Goal: Check status: Check status

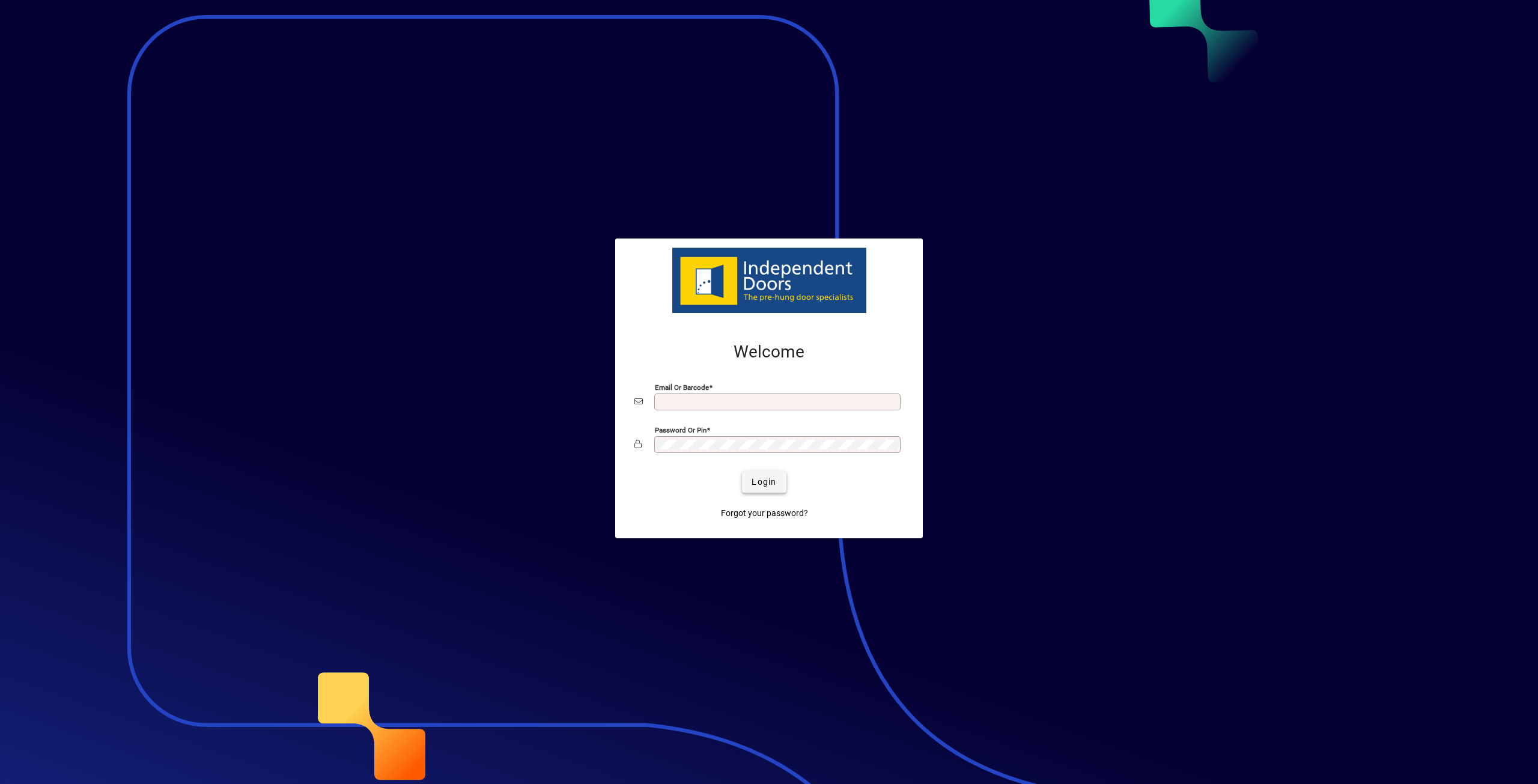
type input "**********"
click at [753, 483] on span "Login" at bounding box center [764, 482] width 25 height 13
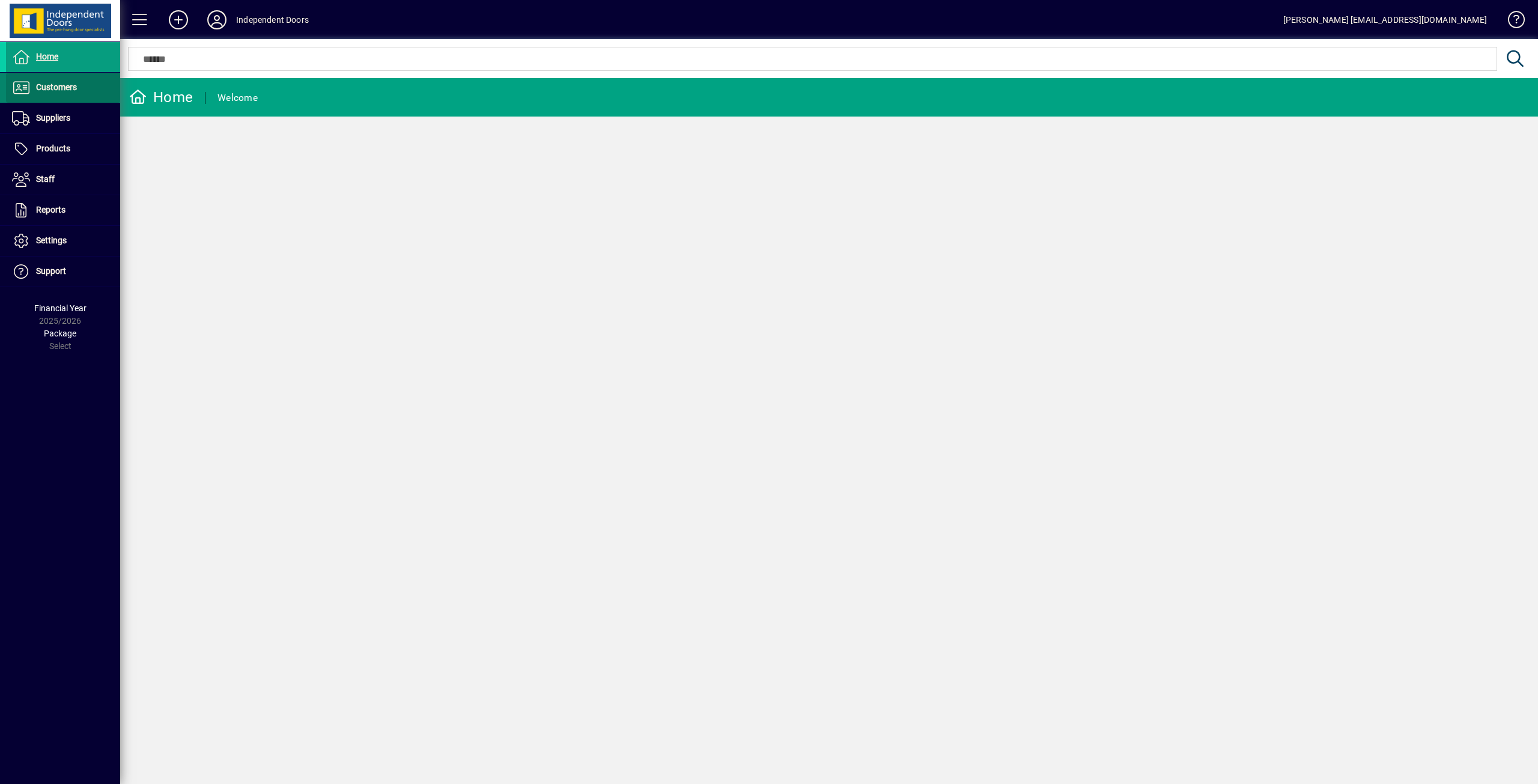
click at [49, 88] on span "Customers" at bounding box center [57, 87] width 41 height 9
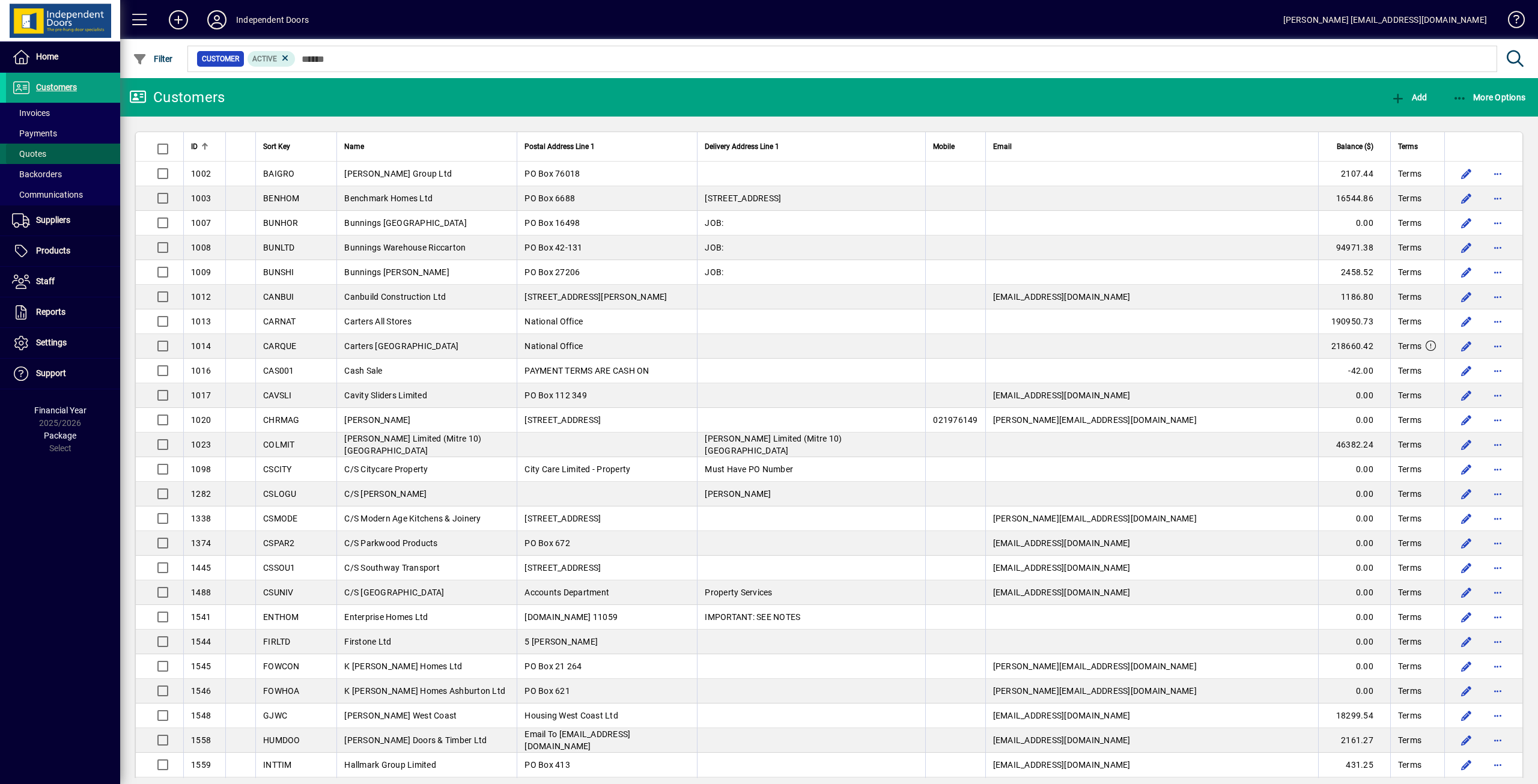
click at [32, 157] on span "Quotes" at bounding box center [29, 153] width 34 height 9
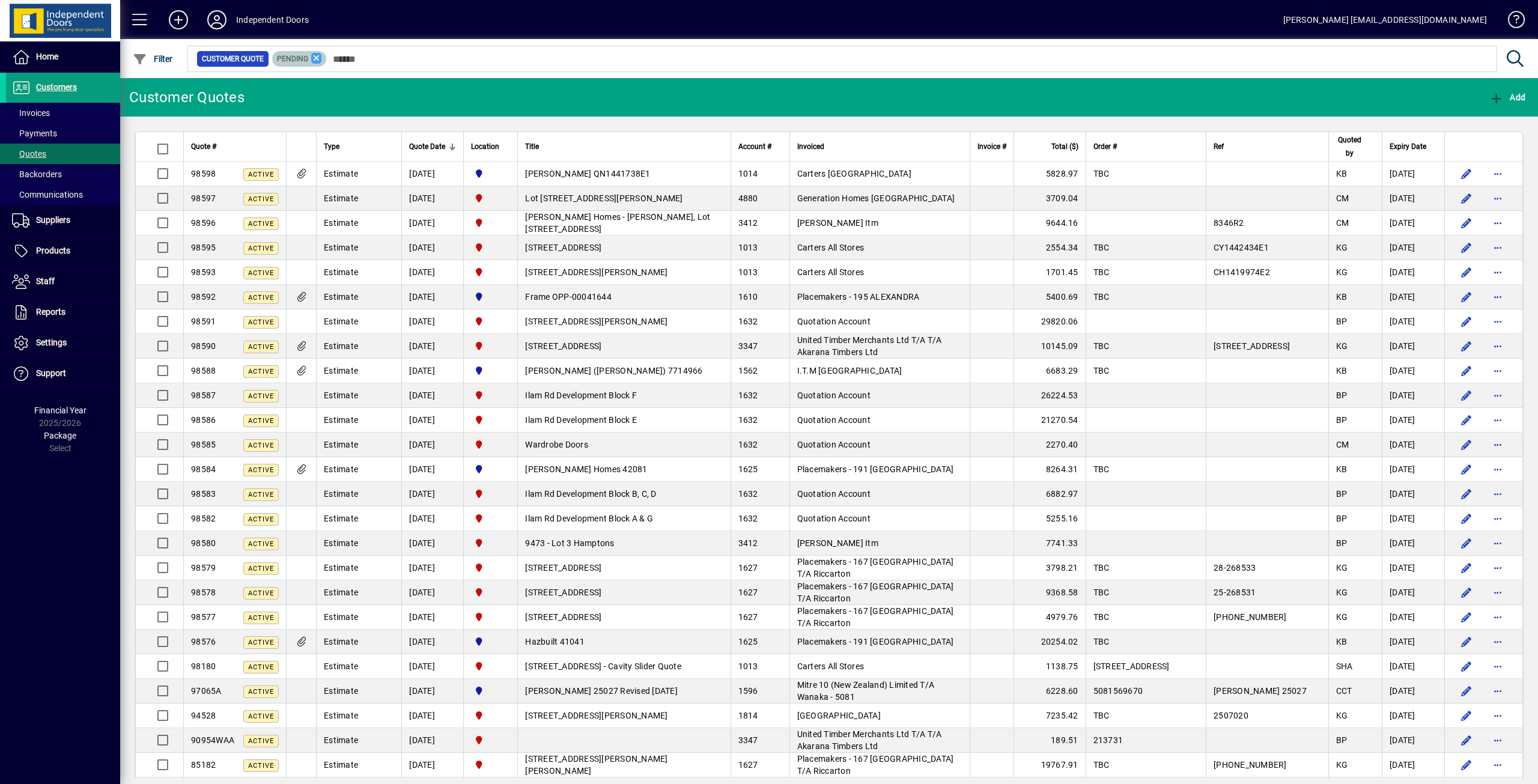
click at [316, 57] on icon at bounding box center [316, 59] width 11 height 11
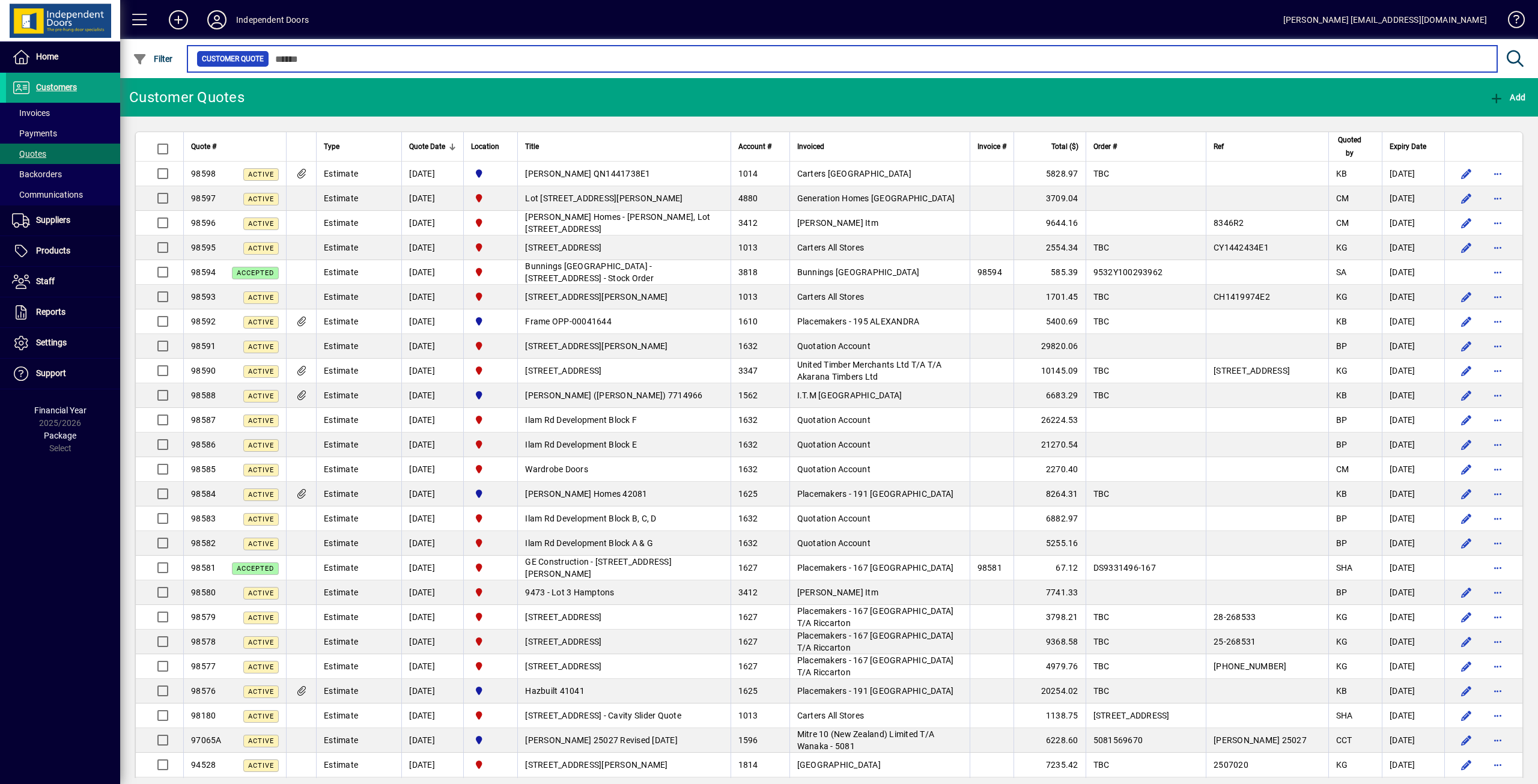
click at [358, 61] on input "text" at bounding box center [878, 59] width 1218 height 17
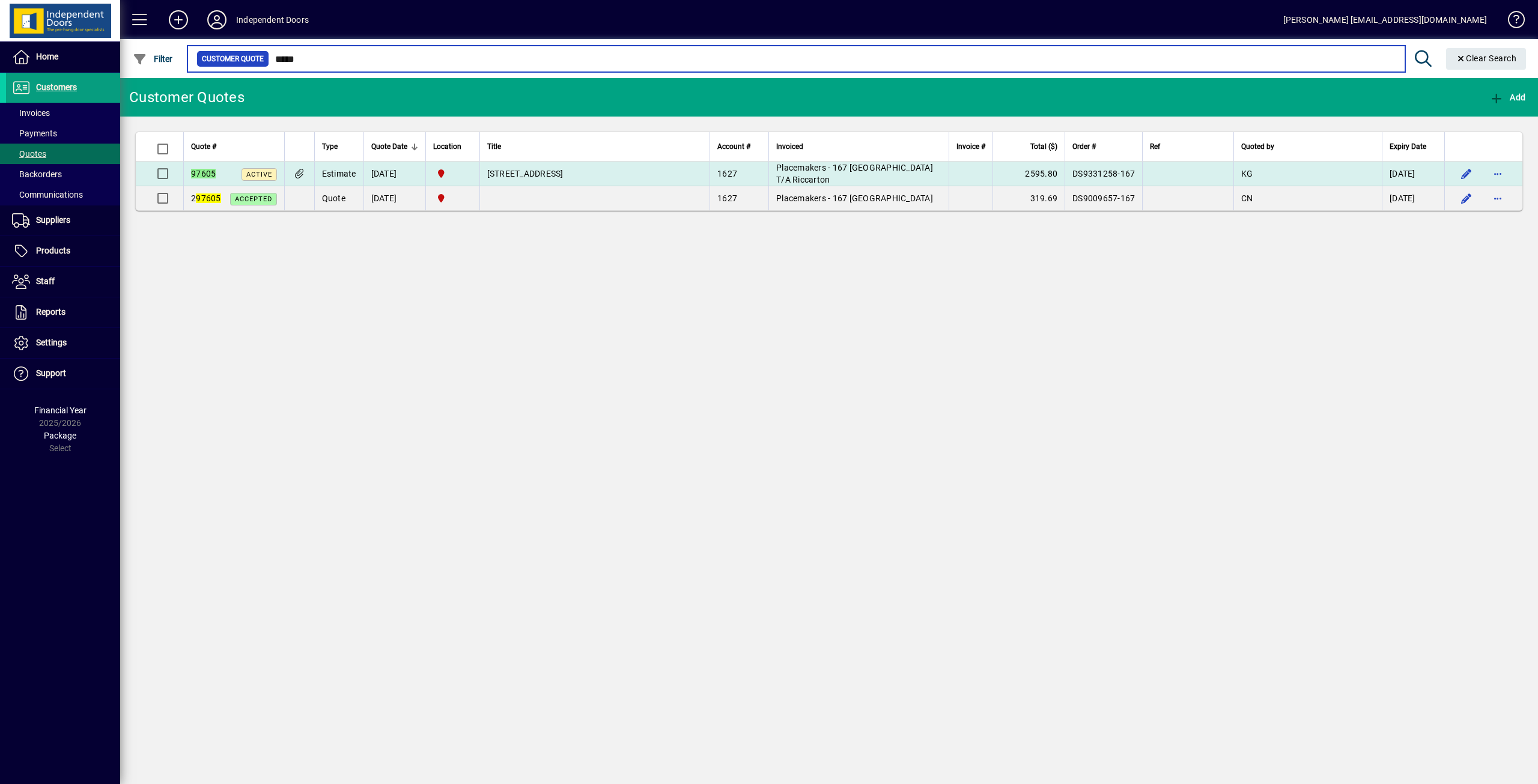
type input "*****"
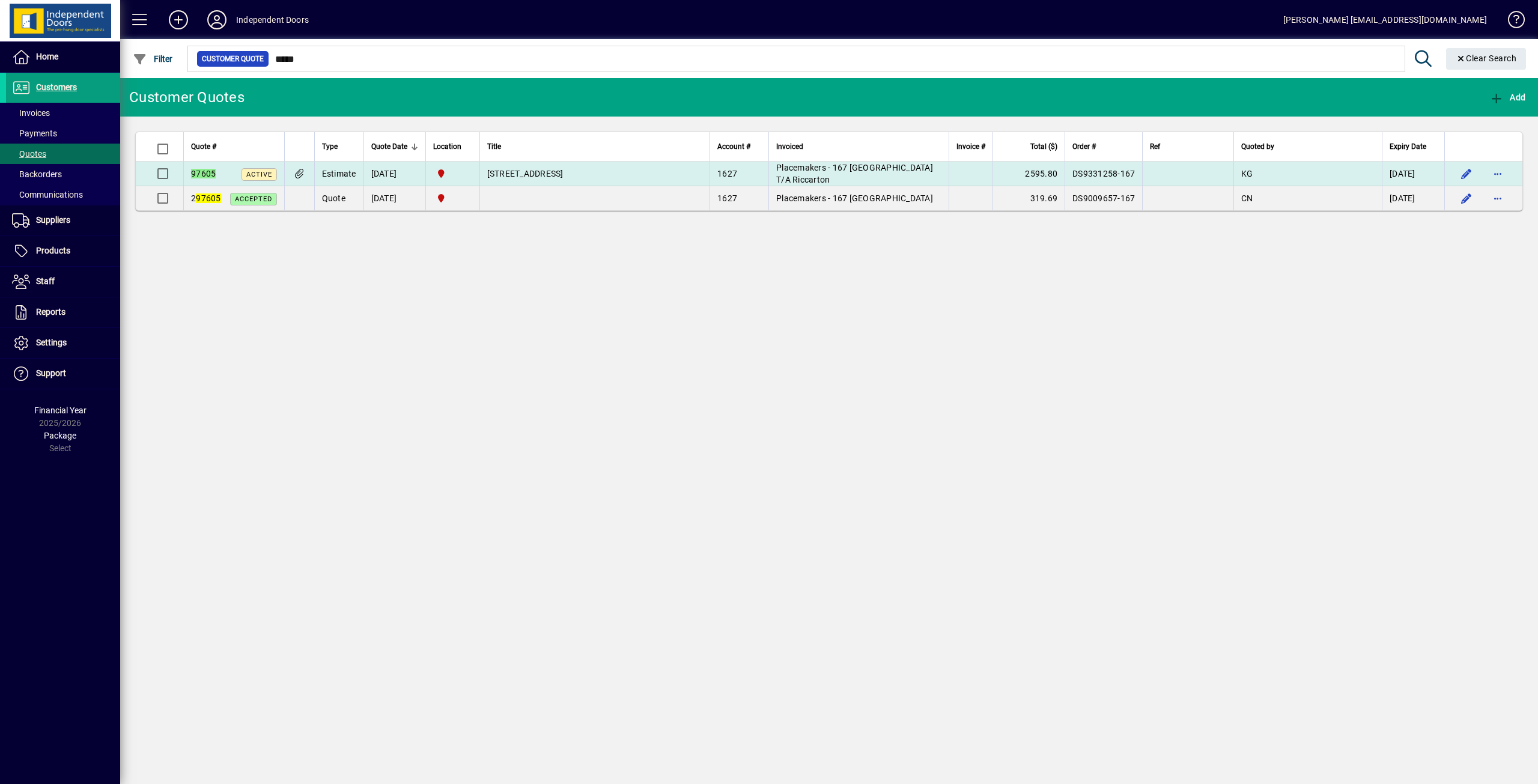
click at [561, 166] on td "[STREET_ADDRESS]" at bounding box center [594, 174] width 231 height 25
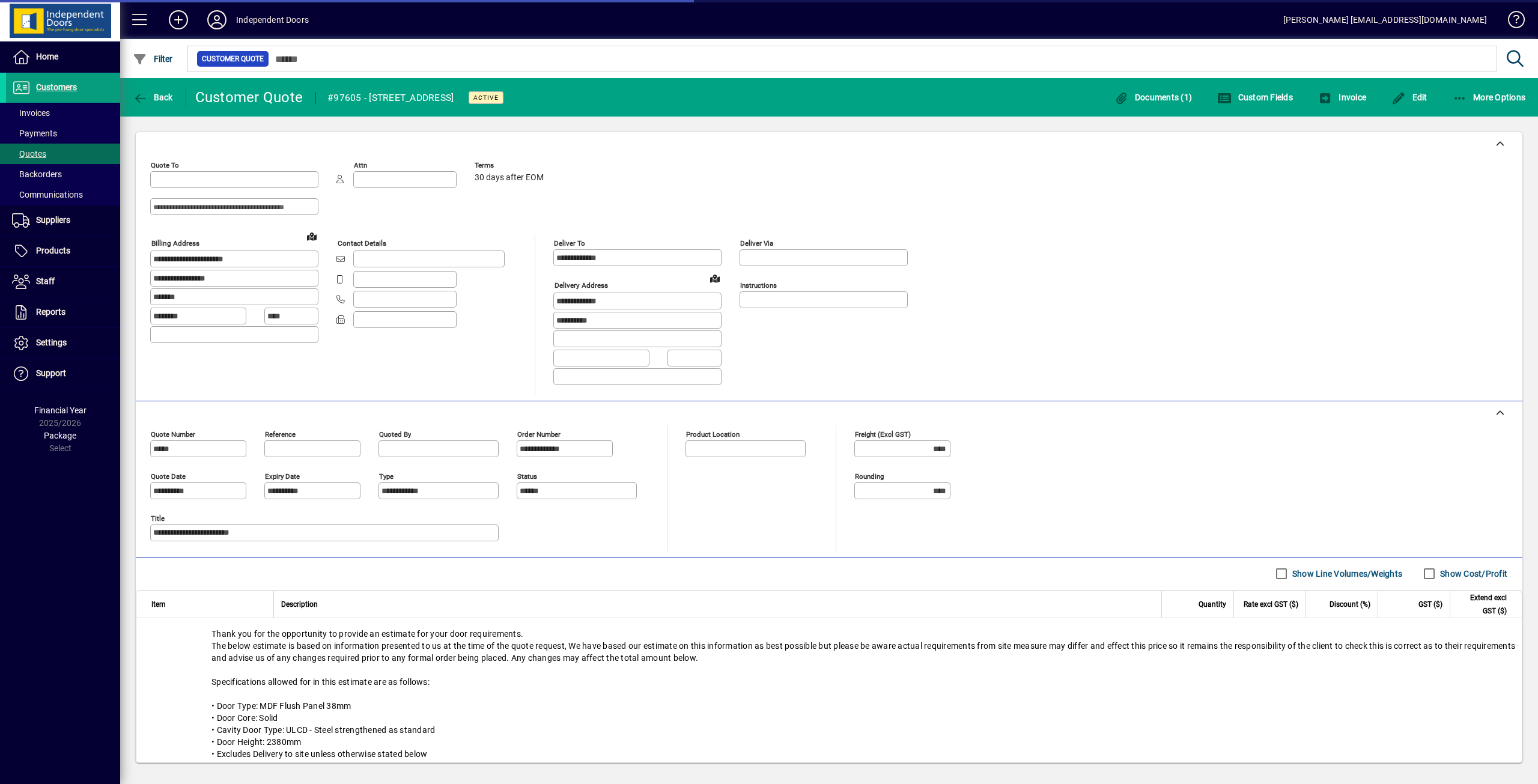
type input "**********"
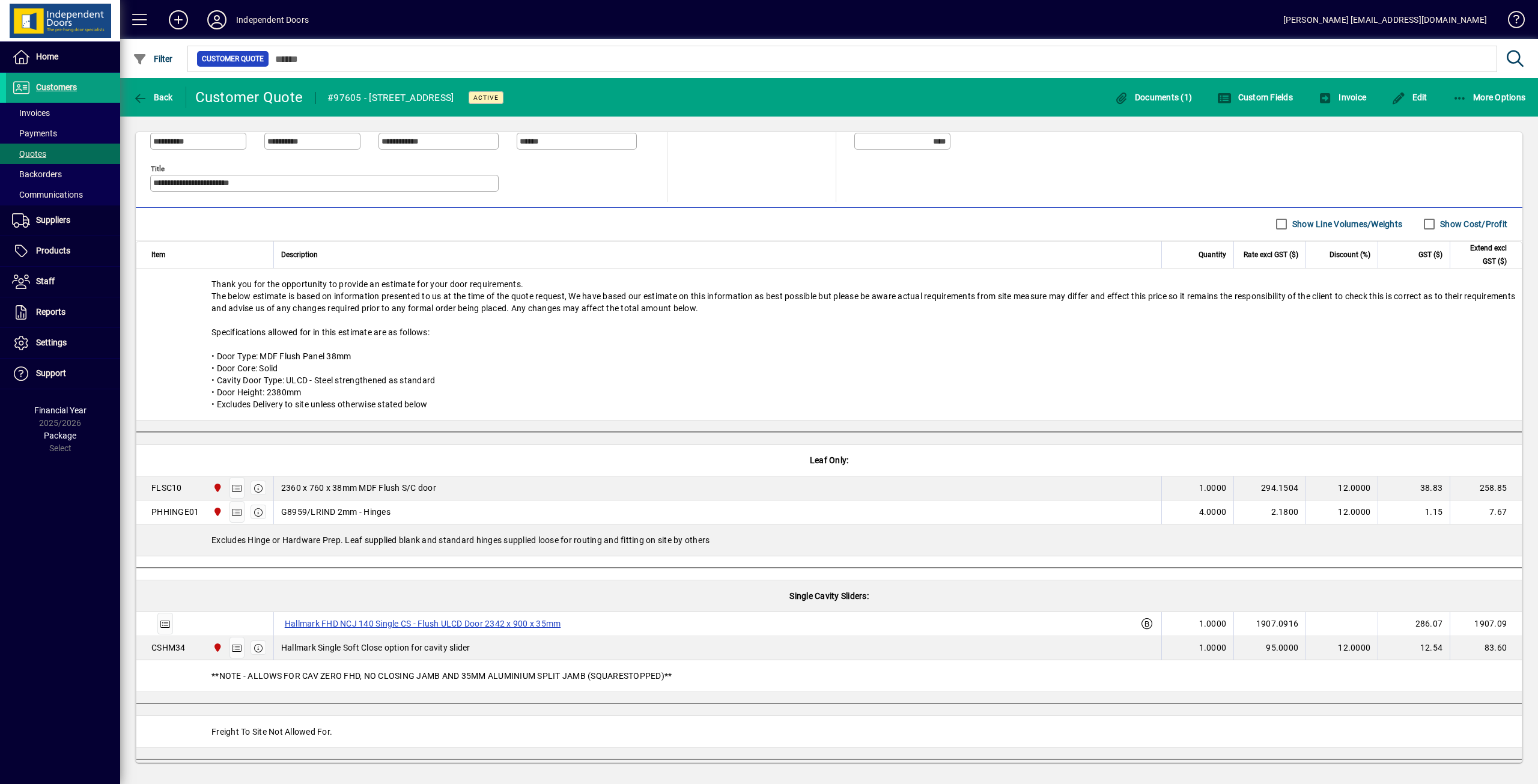
scroll to position [361, 0]
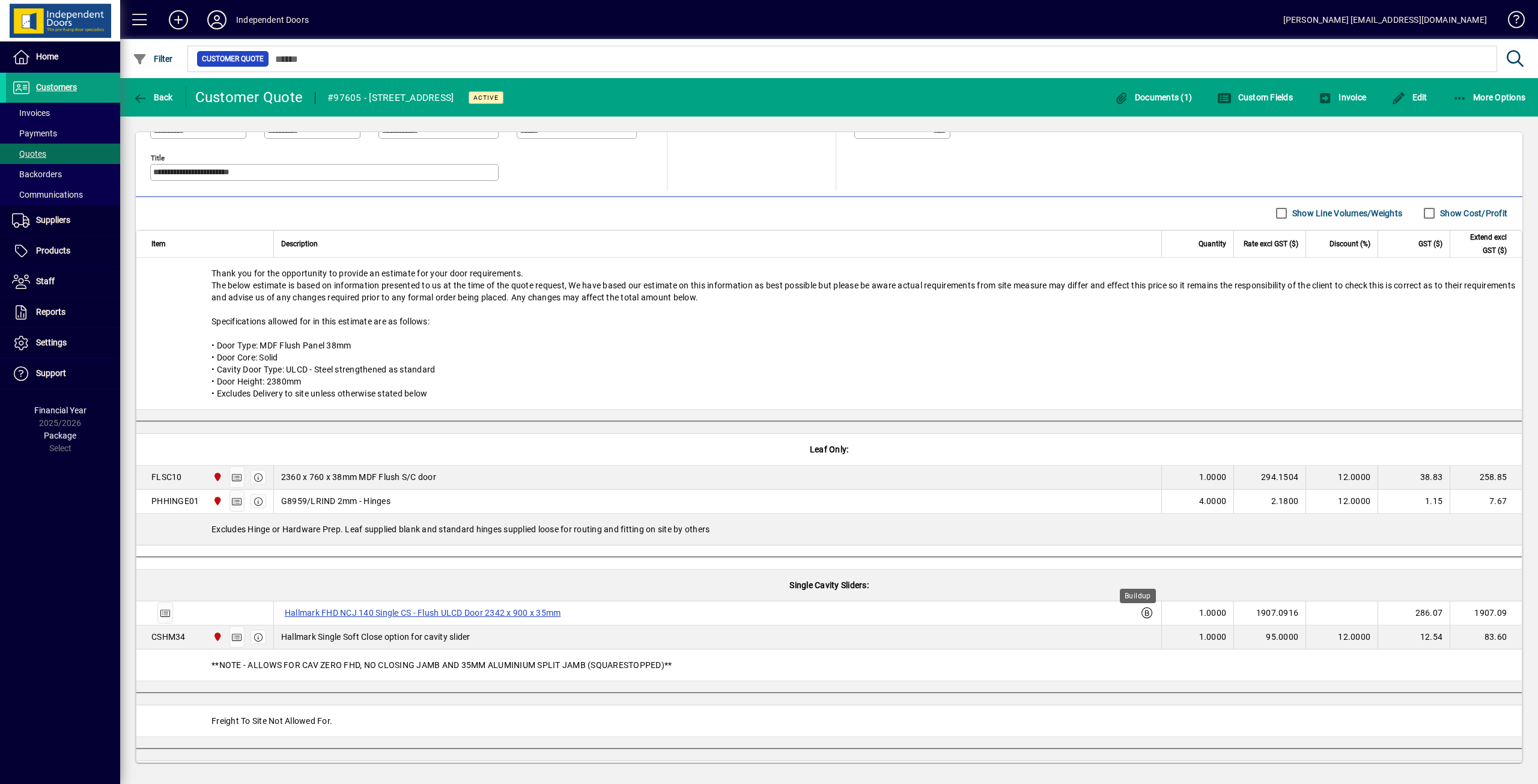
click at [1142, 614] on icon at bounding box center [1147, 613] width 11 height 11
click at [1142, 615] on icon at bounding box center [1147, 613] width 11 height 11
click at [312, 617] on label "Hallmark FHD NCJ 140 Single CS - Flush ULCD Door 2342 x 900 x 35mm" at bounding box center [423, 612] width 283 height 14
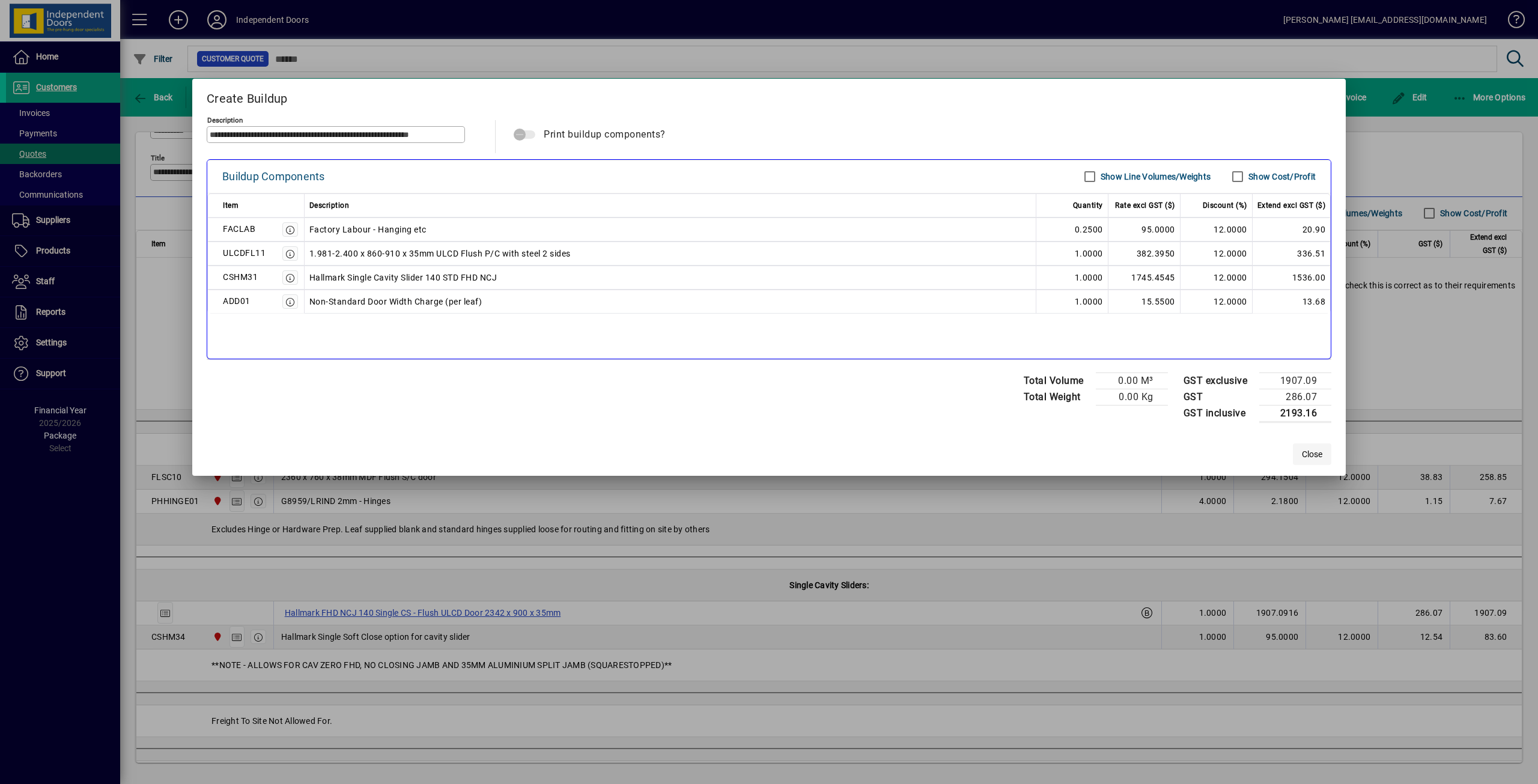
click at [1313, 454] on span "Close" at bounding box center [1312, 454] width 20 height 13
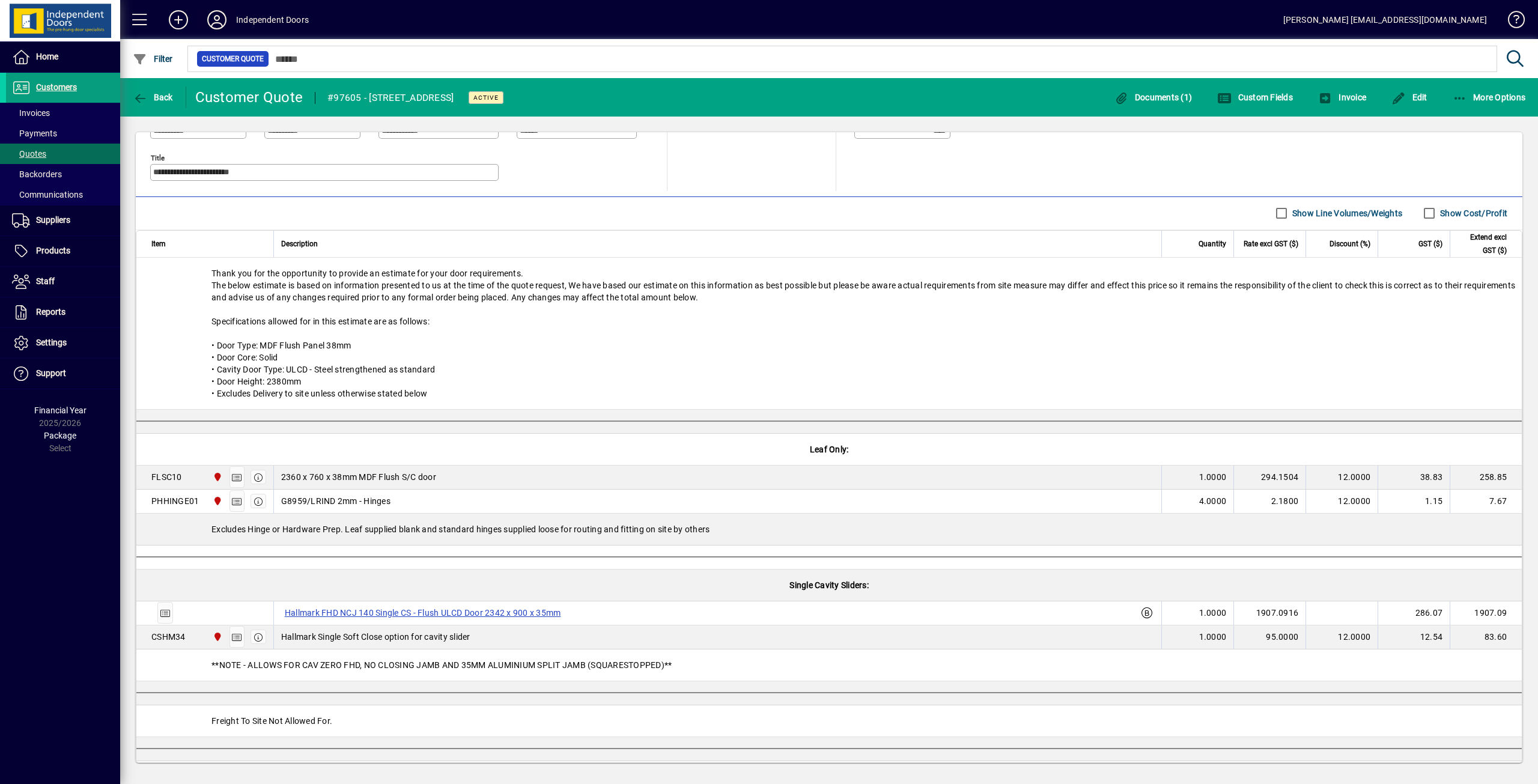
click at [220, 13] on icon at bounding box center [217, 20] width 24 height 20
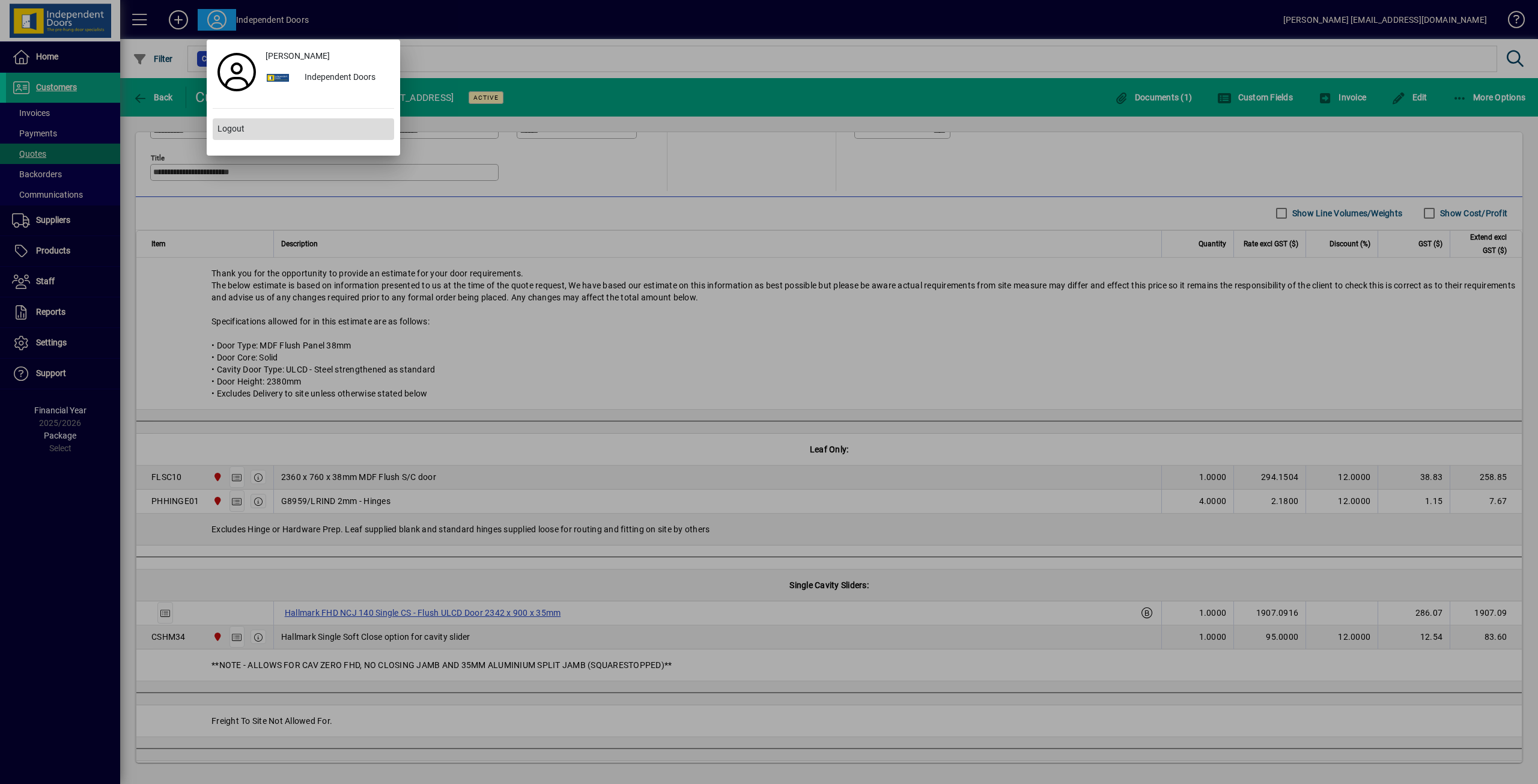
click at [221, 125] on span "Logout" at bounding box center [231, 129] width 27 height 13
